Goal: Information Seeking & Learning: Compare options

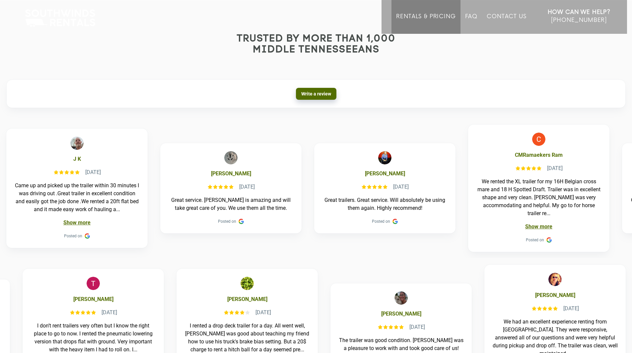
click at [443, 18] on link "Rentals & Pricing" at bounding box center [425, 23] width 59 height 21
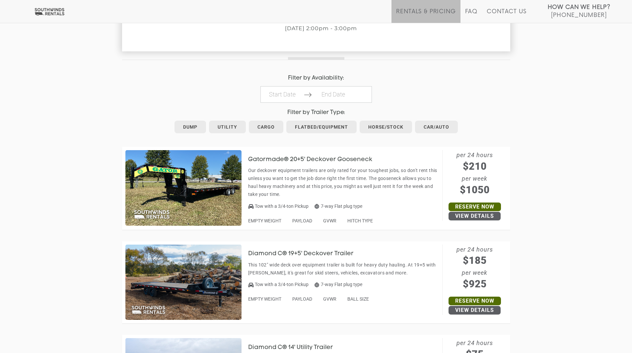
scroll to position [299, 0]
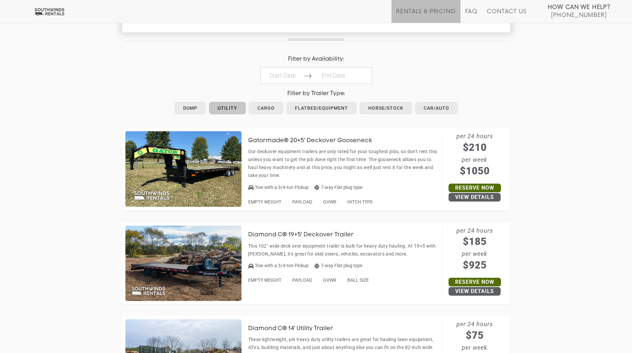
click at [235, 109] on link "Utility" at bounding box center [227, 108] width 37 height 13
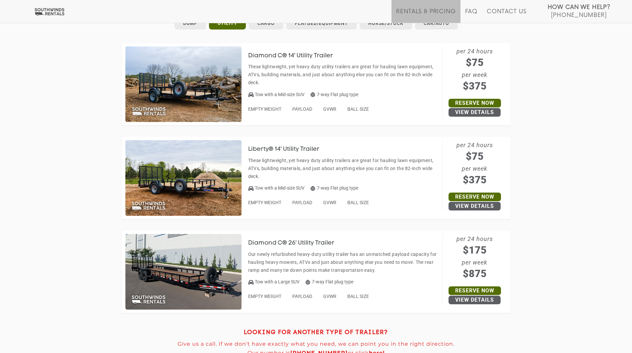
scroll to position [299, 0]
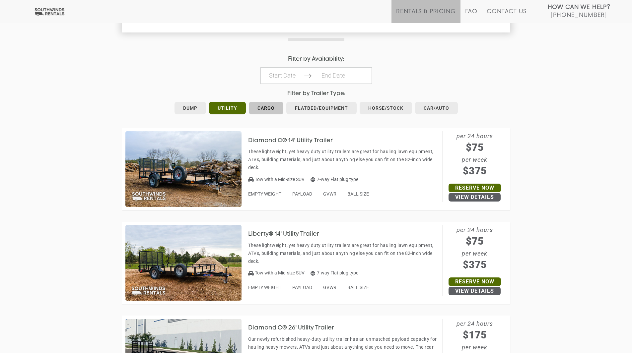
click at [271, 110] on link "Cargo" at bounding box center [266, 108] width 35 height 13
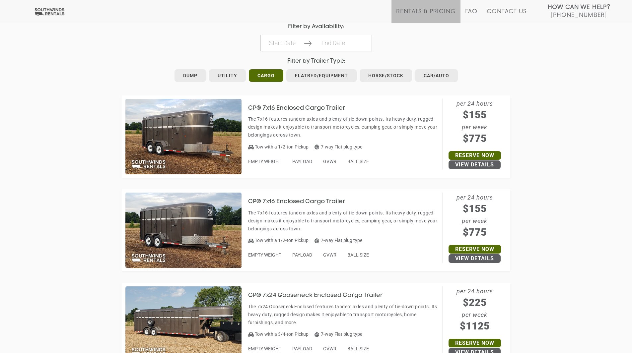
scroll to position [232, 0]
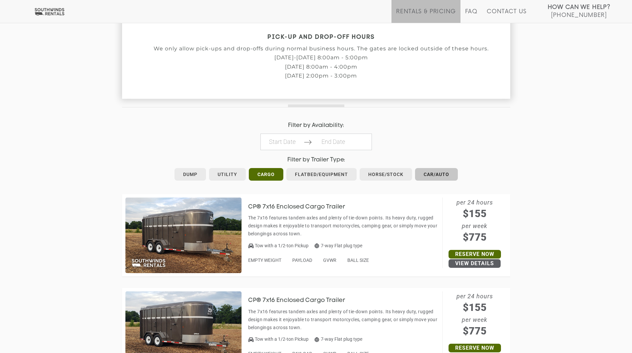
click at [431, 176] on link "Car/Auto" at bounding box center [436, 174] width 43 height 13
